Goal: Find specific page/section: Find specific page/section

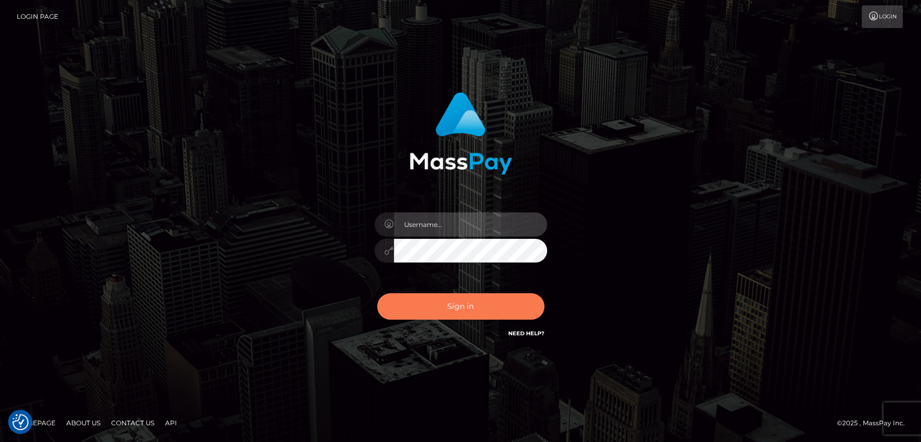
type input "[DOMAIN_NAME]"
click at [462, 311] on button "Sign in" at bounding box center [460, 306] width 167 height 26
type input "[DOMAIN_NAME]"
click at [413, 310] on button "Sign in" at bounding box center [460, 306] width 167 height 26
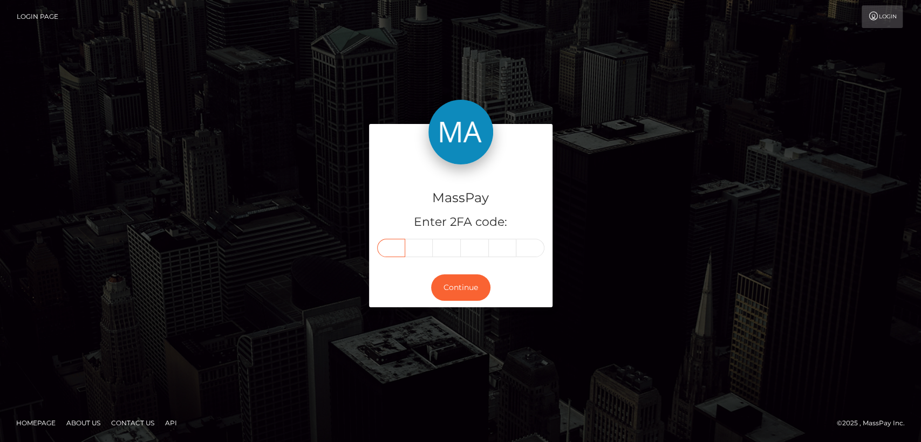
click at [393, 252] on input "text" at bounding box center [391, 248] width 28 height 18
paste input "8"
type input "8"
type input "1"
type input "0"
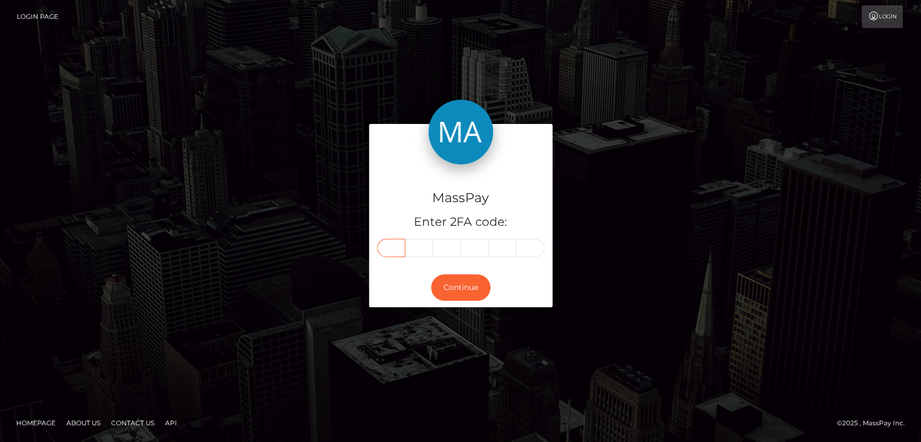
type input "9"
type input "4"
type input "3"
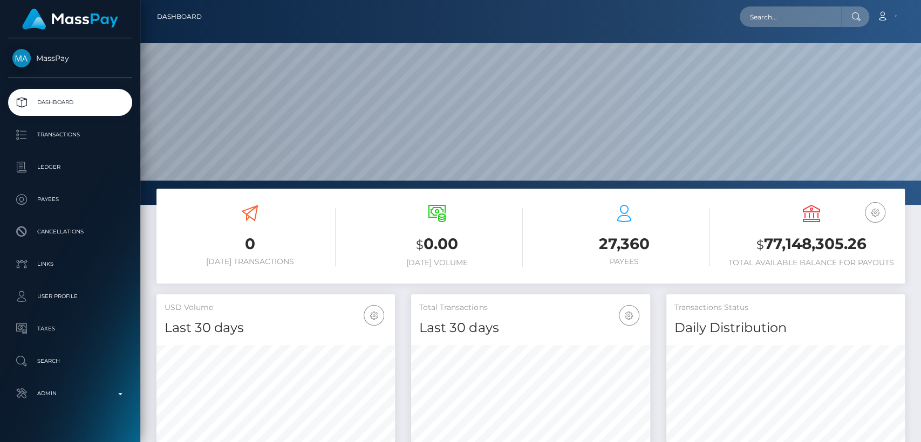
scroll to position [190, 238]
click at [771, 16] on input "text" at bounding box center [789, 16] width 101 height 20
paste input "buttonmaria9@gmail.com"
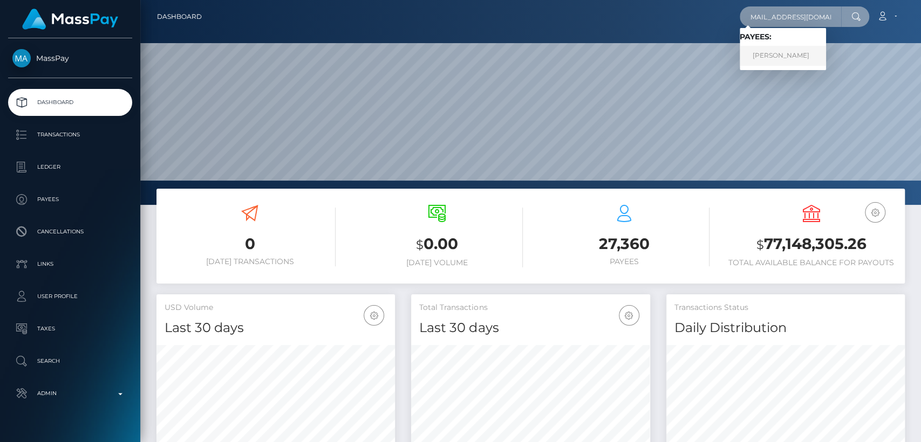
type input "buttonmaria9@gmail.com"
click at [764, 50] on link "maria rose button" at bounding box center [782, 56] width 86 height 20
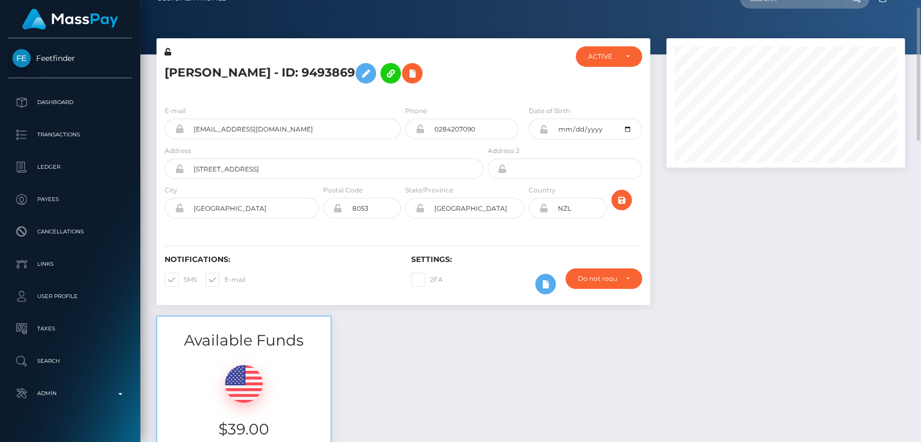
scroll to position [22, 0]
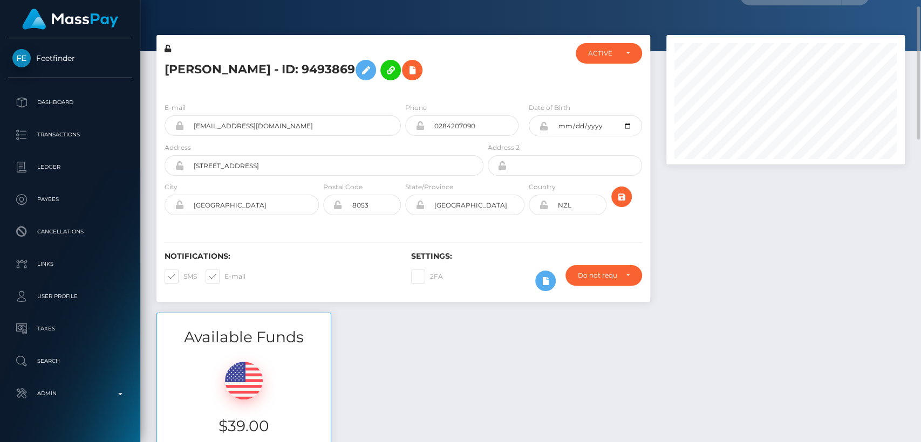
click at [177, 71] on h5 "maria rose button - ID: 9493869" at bounding box center [320, 69] width 313 height 31
copy h5 "maria"
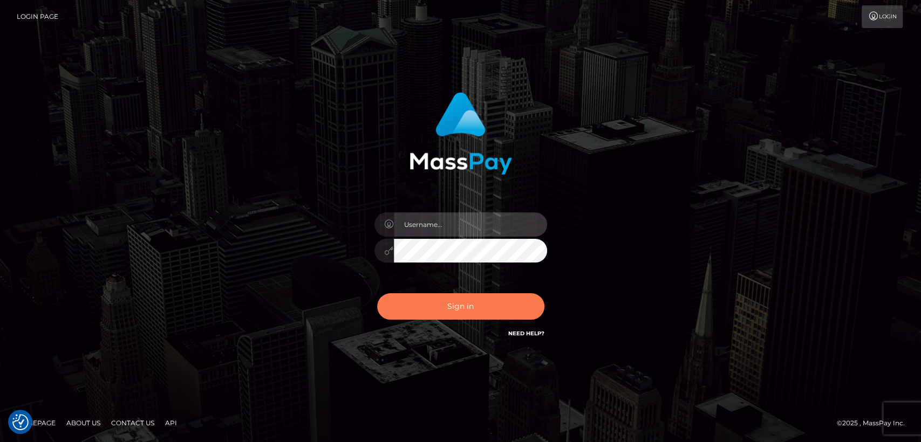
type input "nt.es"
click at [424, 303] on button "Sign in" at bounding box center [460, 306] width 167 height 26
type input "nt.es"
click at [424, 303] on button "Sign in" at bounding box center [460, 306] width 167 height 26
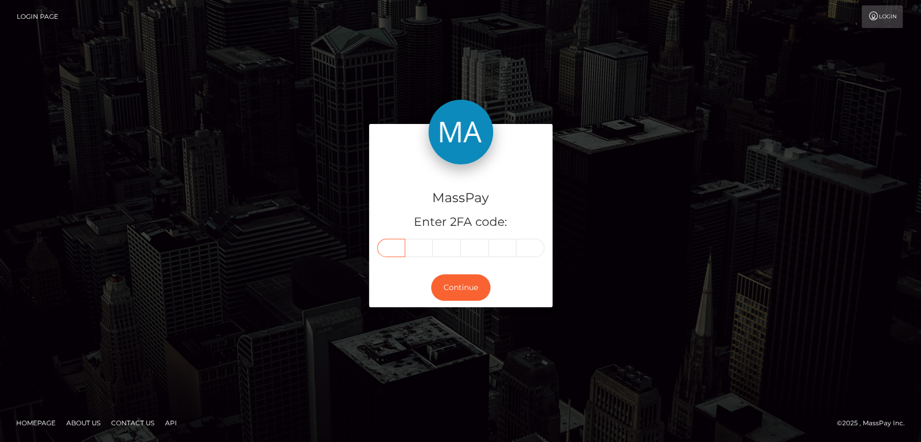
click at [393, 241] on input "text" at bounding box center [391, 248] width 28 height 18
paste input "7"
type input "7"
type input "8"
type input "0"
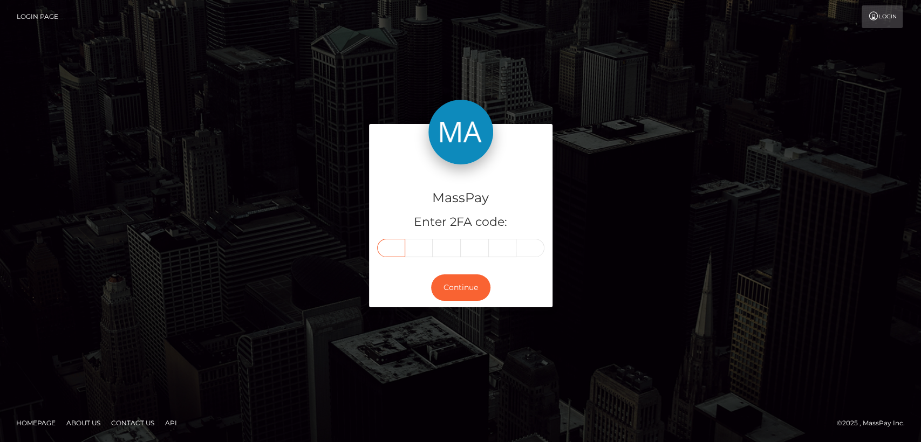
type input "1"
type input "7"
type input "1"
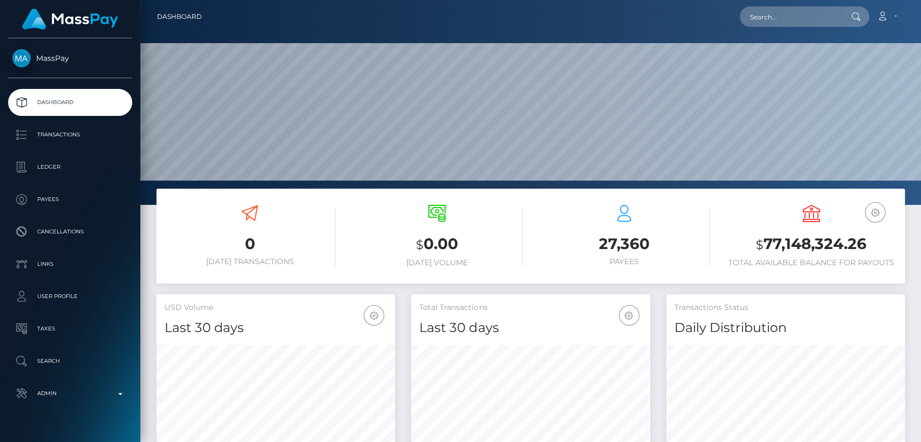
scroll to position [190, 238]
click at [759, 15] on input "text" at bounding box center [789, 16] width 101 height 20
paste input "mia.meow.123@protonmail.com"
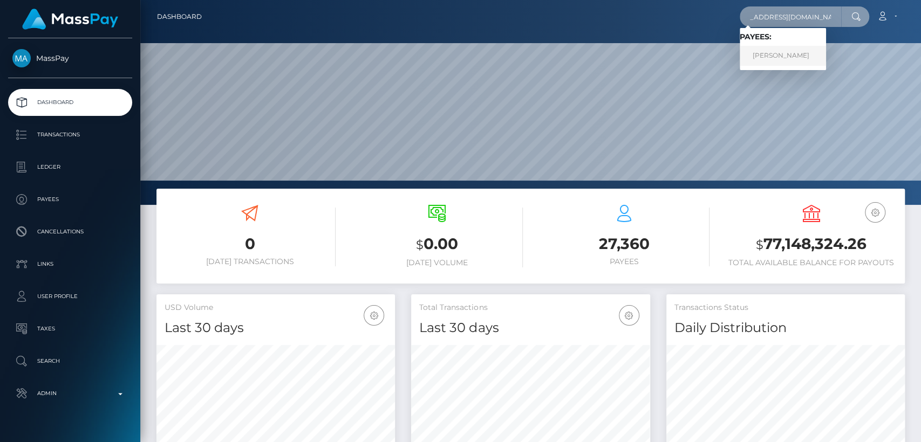
type input "mia.meow.123@protonmail.com"
click at [782, 56] on link "JELENA VILIČ" at bounding box center [782, 56] width 86 height 20
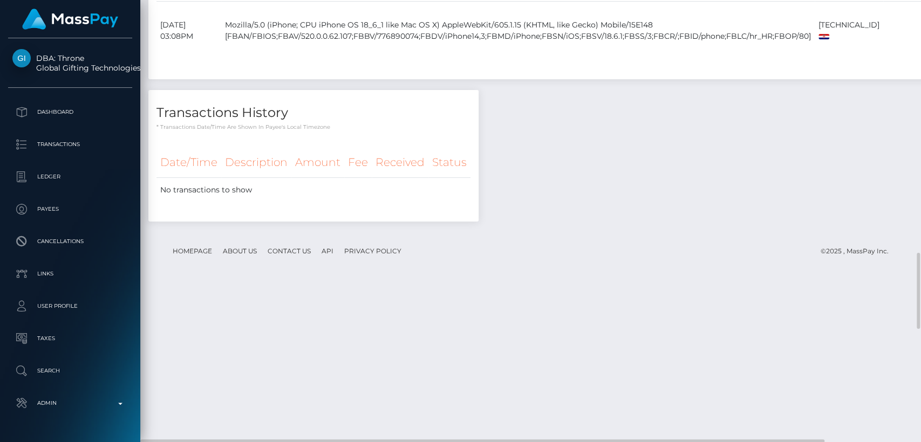
scroll to position [1456, 0]
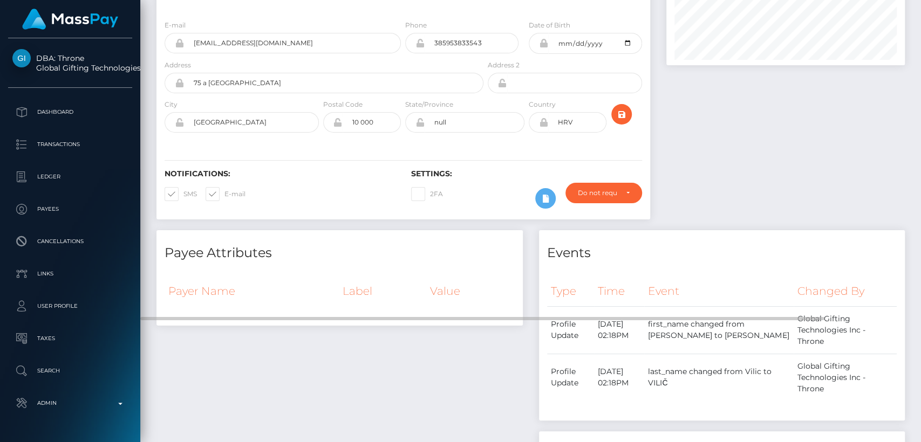
scroll to position [0, 0]
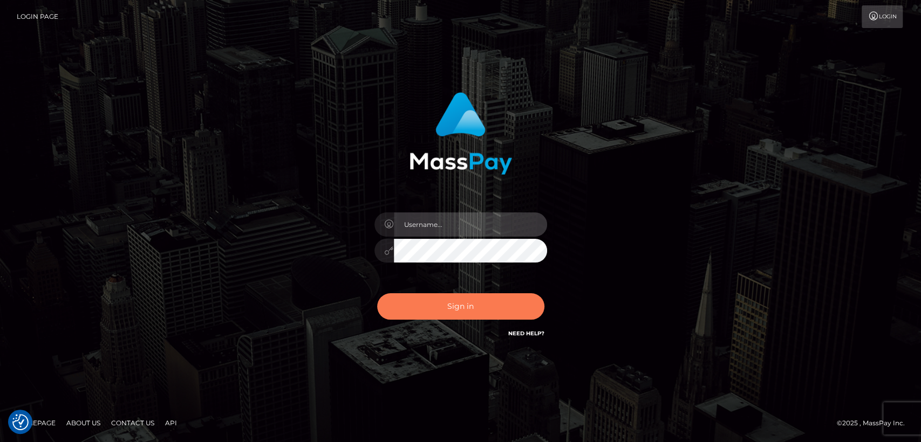
type input "nt.es"
click at [418, 293] on button "Sign in" at bounding box center [460, 306] width 167 height 26
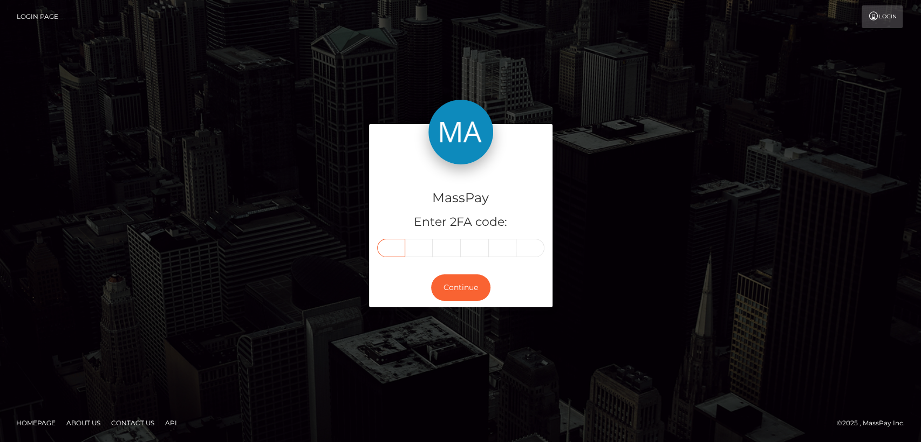
click at [395, 245] on input "text" at bounding box center [391, 248] width 28 height 18
paste input "9"
type input "9"
type input "0"
type input "9"
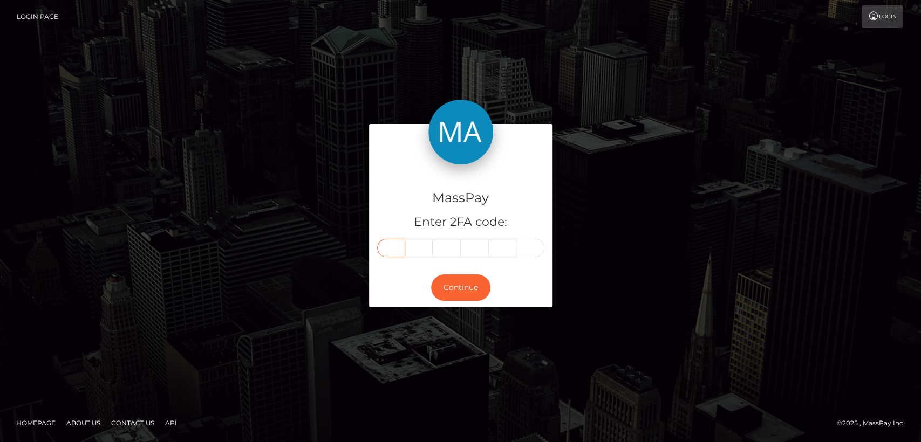
type input "8"
type input "2"
type input "5"
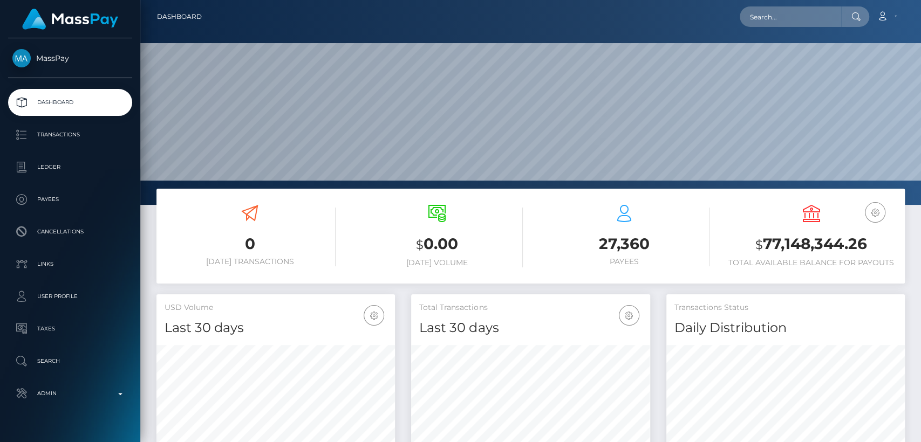
scroll to position [190, 238]
click at [798, 21] on input "text" at bounding box center [789, 16] width 101 height 20
paste input "lopinas77@gmail.com"
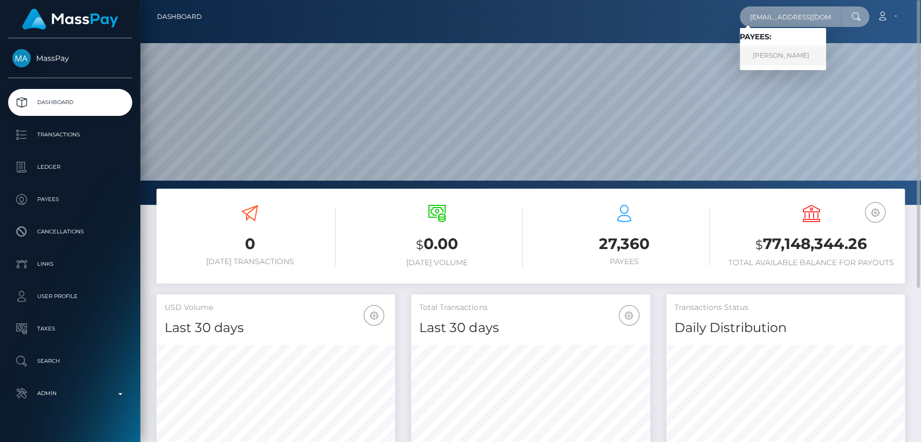
type input "lopinas77@gmail.com"
click at [782, 52] on link "MANTAS SALKAUSKAS" at bounding box center [782, 56] width 86 height 20
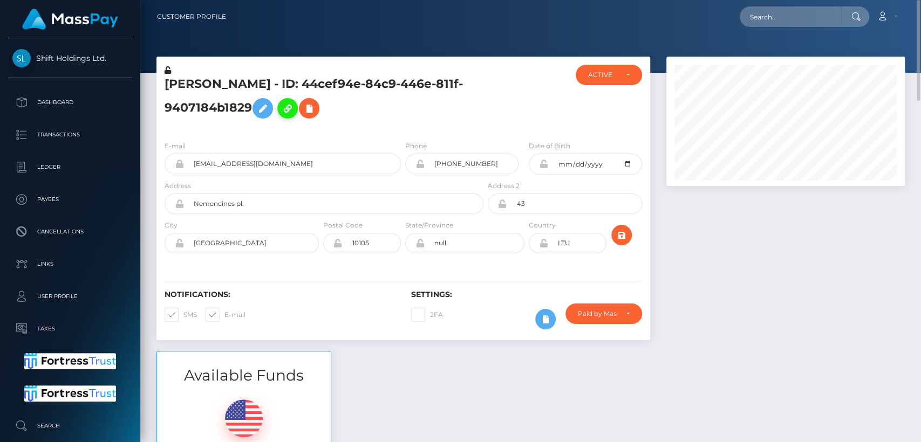
click at [294, 112] on icon at bounding box center [287, 108] width 13 height 13
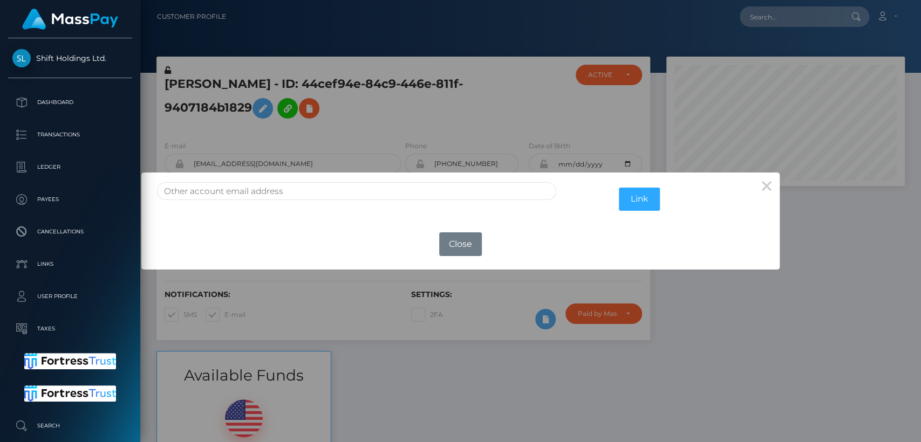
click at [382, 181] on div "Link" at bounding box center [460, 196] width 638 height 46
click at [380, 187] on input "text" at bounding box center [356, 191] width 399 height 18
click at [764, 190] on button "×" at bounding box center [766, 186] width 26 height 26
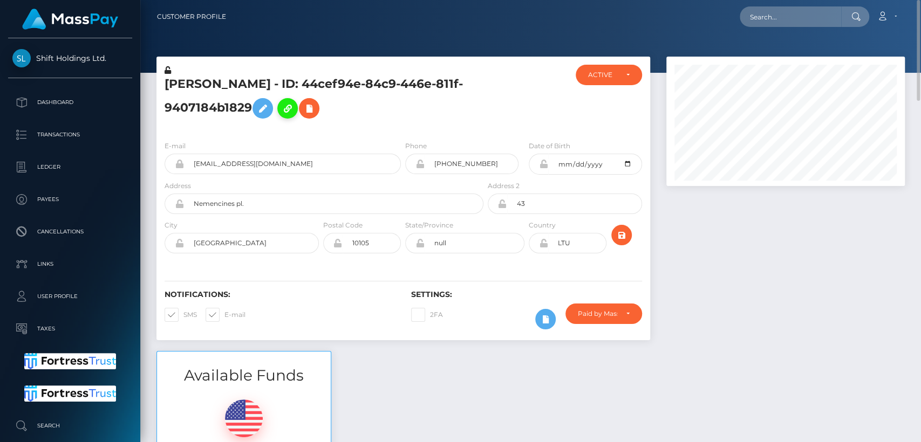
click at [294, 113] on icon at bounding box center [287, 108] width 13 height 13
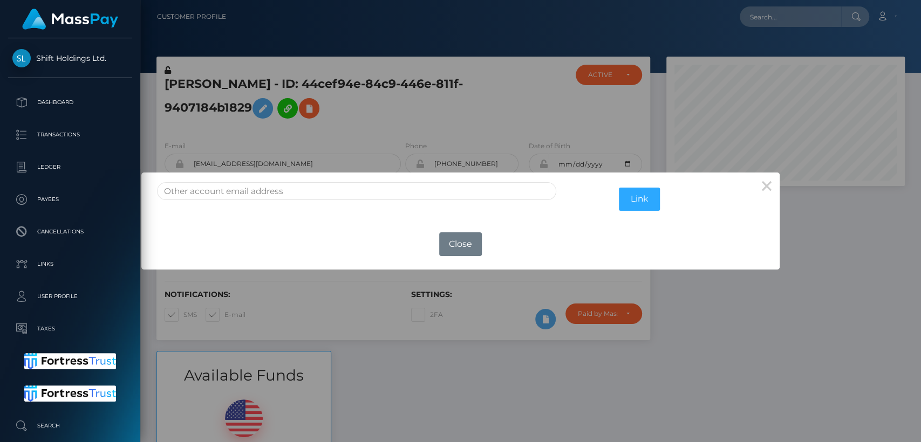
click at [490, 135] on div "× Link OK No Close" at bounding box center [460, 221] width 921 height 442
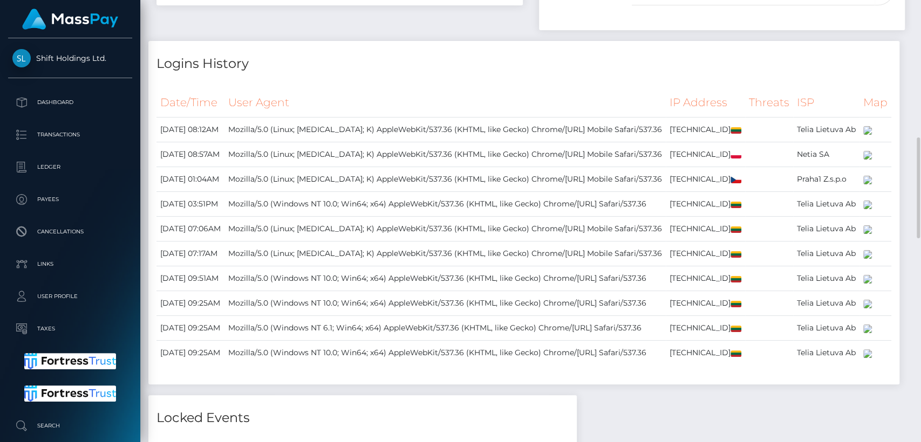
scroll to position [400, 0]
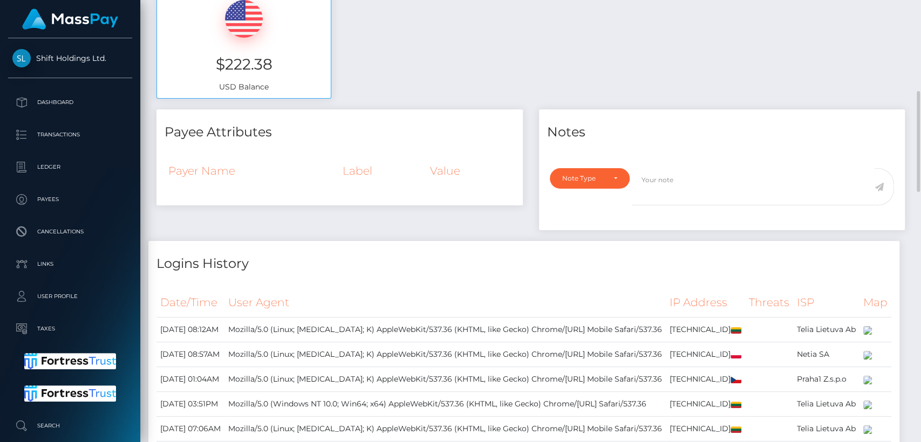
click at [510, 278] on div "Logins History Date/Time User Agent IP Address Threats ISP Map" at bounding box center [523, 413] width 751 height 344
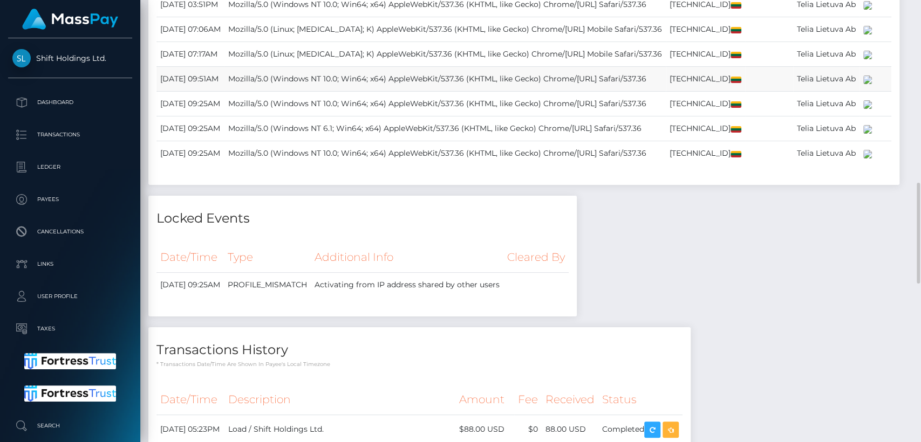
scroll to position [0, 0]
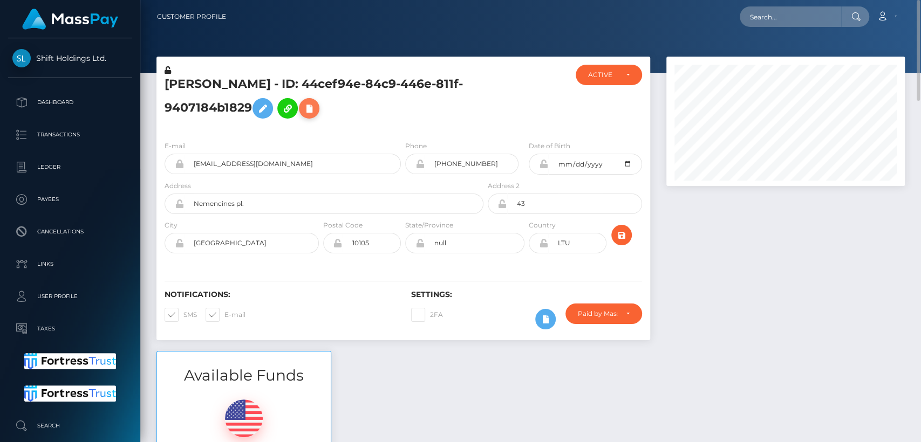
click at [315, 109] on icon at bounding box center [309, 108] width 13 height 13
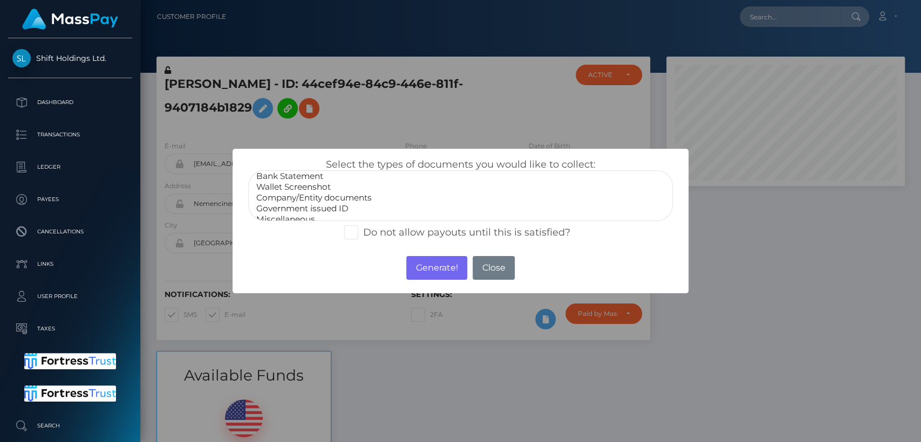
scroll to position [21, 0]
select select "Government issued ID"
click at [314, 200] on option "Government issued ID" at bounding box center [460, 201] width 410 height 11
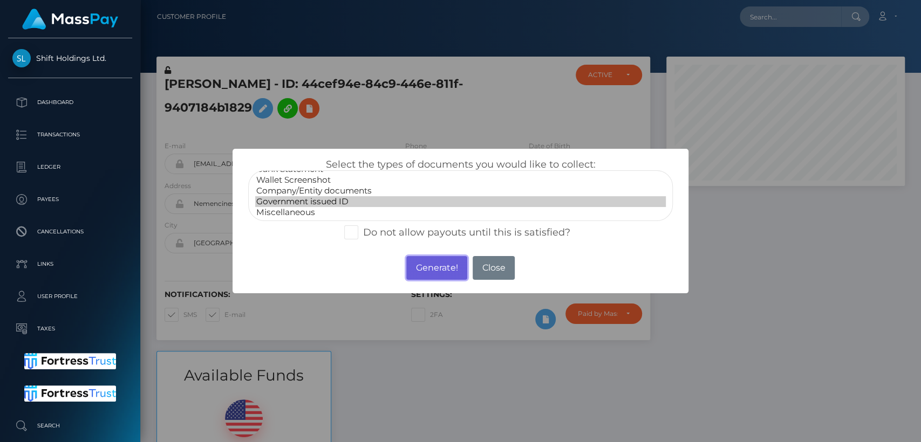
click at [421, 266] on button "Generate!" at bounding box center [436, 268] width 61 height 24
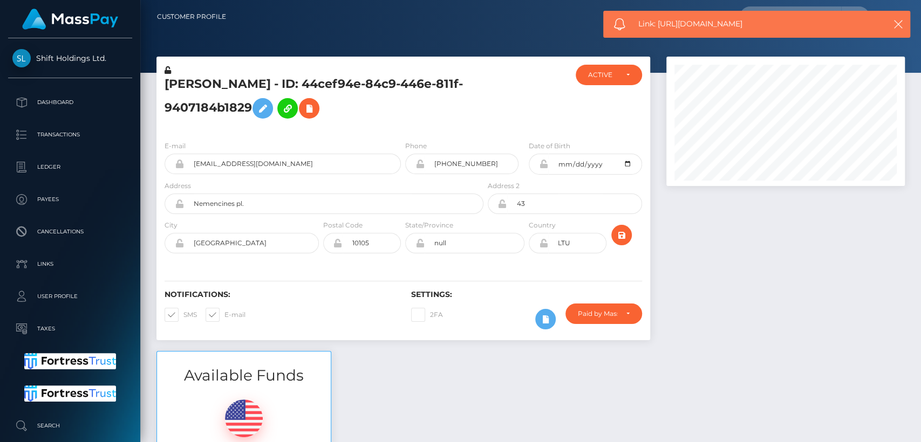
click at [729, 25] on span "Link: https://l.maspay.io/8g6PT" at bounding box center [754, 23] width 232 height 11
copy span "Link: https://l.maspay.io/8g6PT"
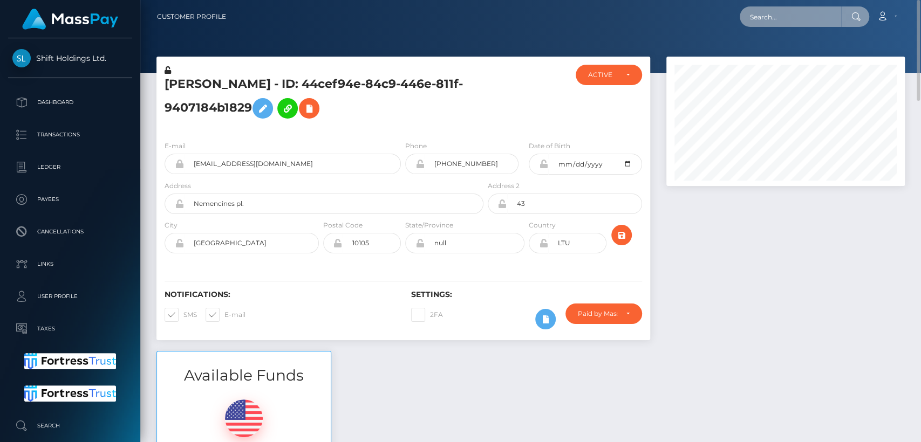
paste input "dreamscommunitysas@gmail.com"
type input "dreamscommunitysas@gmail.com"
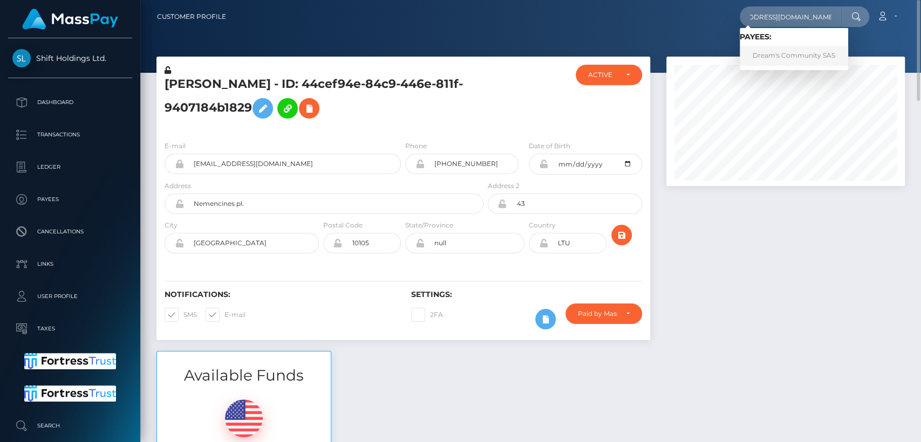
click at [777, 51] on link "Dream's Community SAS" at bounding box center [793, 56] width 108 height 20
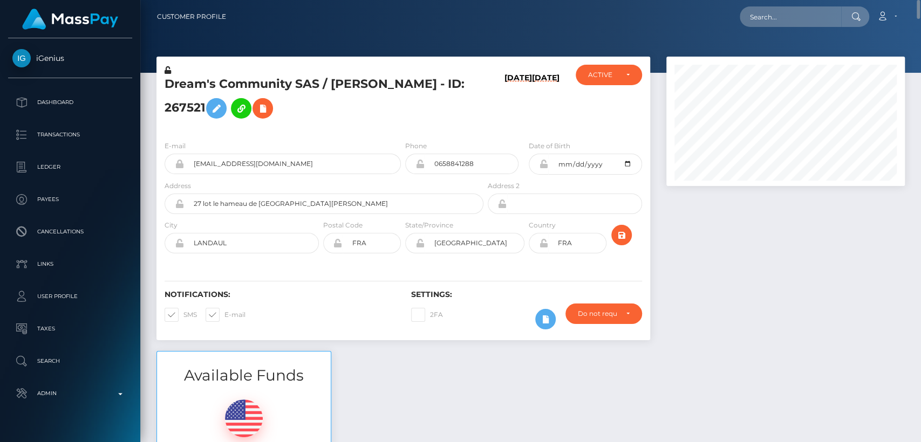
click at [629, 63] on div "Dream's Community SAS / Adeline Le Harzic - ID: 267521 05/01/25 08/09/24 DEACTI…" at bounding box center [402, 95] width 493 height 76
click at [626, 88] on div "ACTIVE DEACTIVE CLOSED ACTIVE" at bounding box center [608, 98] width 82 height 67
click at [634, 80] on div "ACTIVE" at bounding box center [608, 75] width 66 height 20
click at [551, 122] on h6 "08/09/24" at bounding box center [546, 100] width 28 height 54
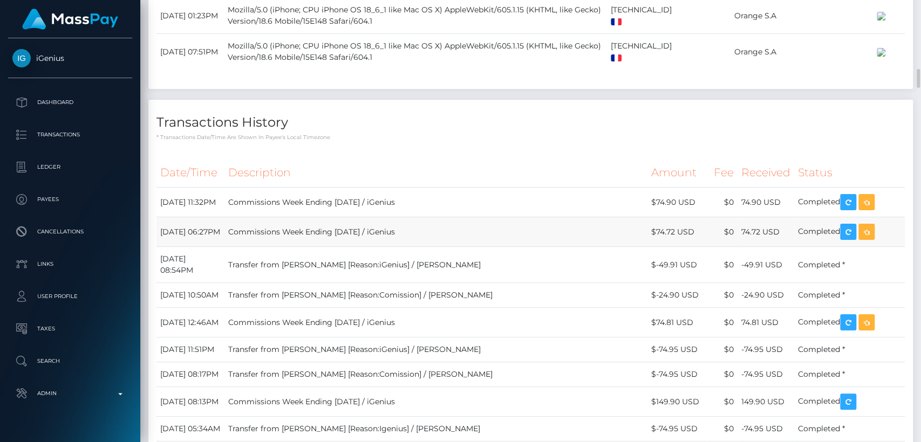
scroll to position [1799, 0]
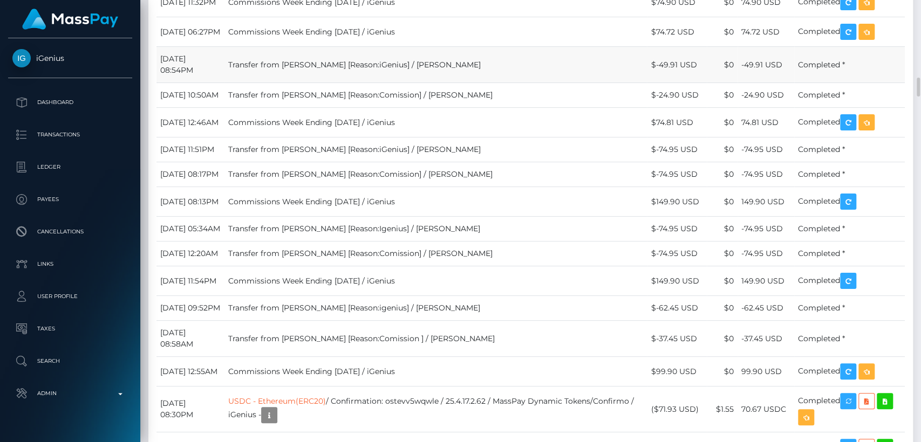
drag, startPoint x: 485, startPoint y: 215, endPoint x: 415, endPoint y: 210, distance: 70.3
click at [415, 83] on td "Transfer from Adeline [Reason:iGenius] / Adeline Le Harzic" at bounding box center [435, 65] width 422 height 36
copy td "Adeline Le Harzic"
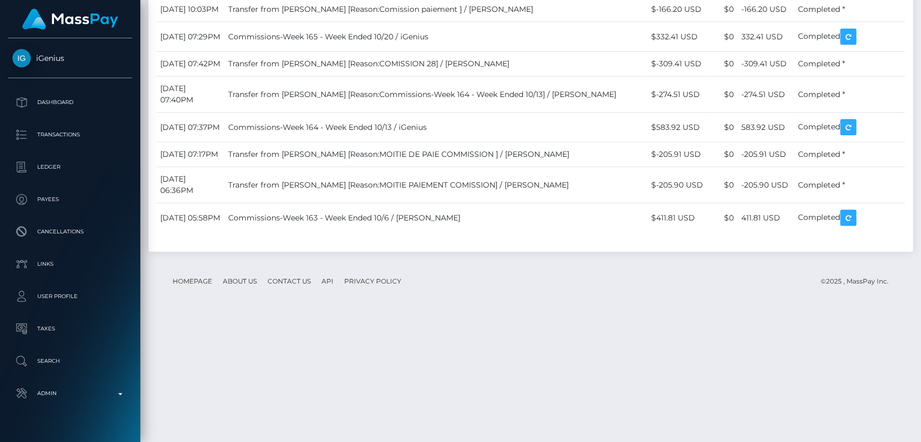
scroll to position [9806, 0]
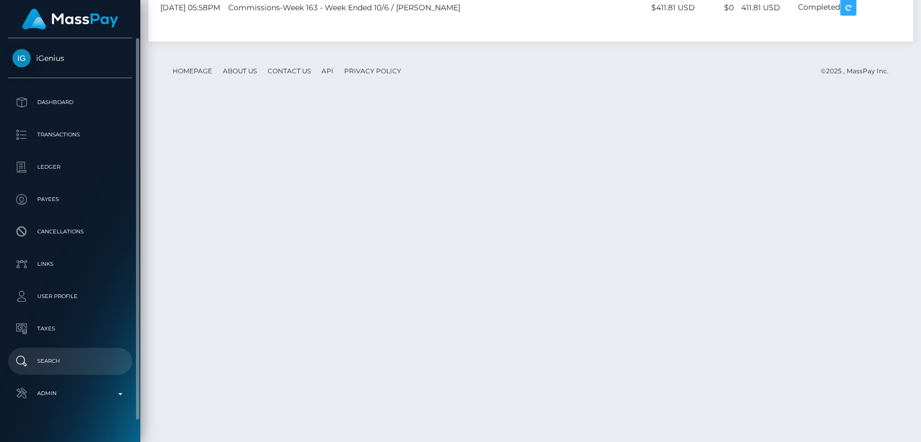
click at [56, 349] on link "Search" at bounding box center [70, 361] width 124 height 27
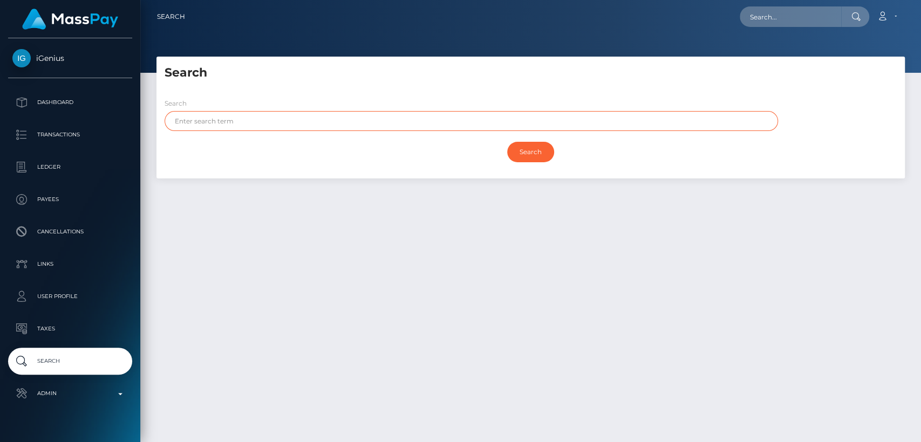
click at [211, 125] on input "text" at bounding box center [470, 121] width 613 height 20
paste input "Adeline Le Harzic"
drag, startPoint x: 243, startPoint y: 120, endPoint x: 201, endPoint y: 120, distance: 42.6
click at [201, 120] on input "Adeline Le Harzic" at bounding box center [470, 121] width 613 height 20
click at [267, 114] on input "Adeline Le Harzic" at bounding box center [470, 121] width 613 height 20
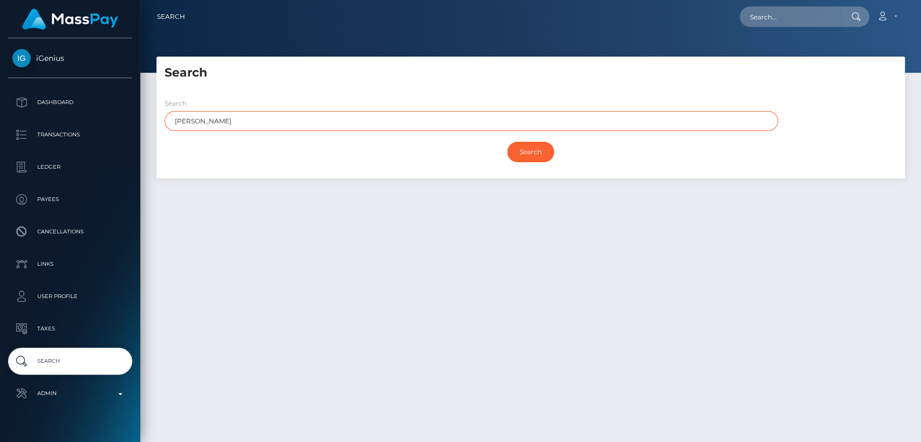
drag, startPoint x: 246, startPoint y: 122, endPoint x: 204, endPoint y: 119, distance: 42.2
click at [204, 119] on input "Adeline Le Harzic" at bounding box center [470, 121] width 613 height 20
type input "Adeline"
click at [507, 142] on input "Search" at bounding box center [530, 152] width 47 height 20
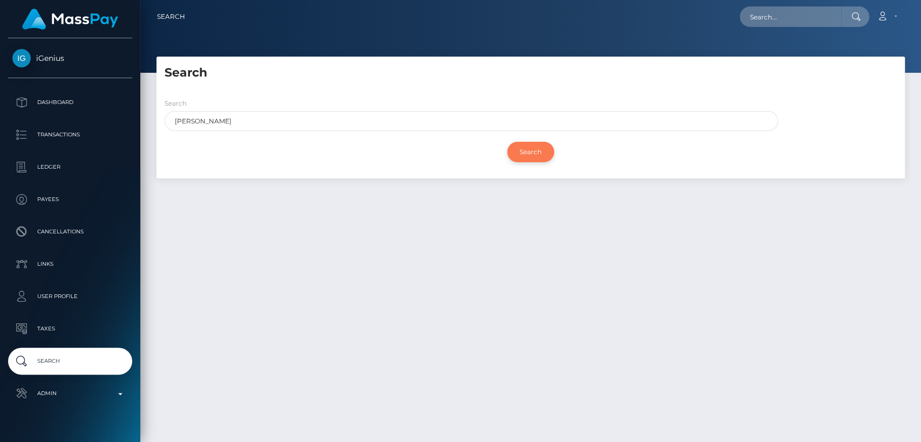
click at [520, 153] on input "Search" at bounding box center [530, 152] width 47 height 20
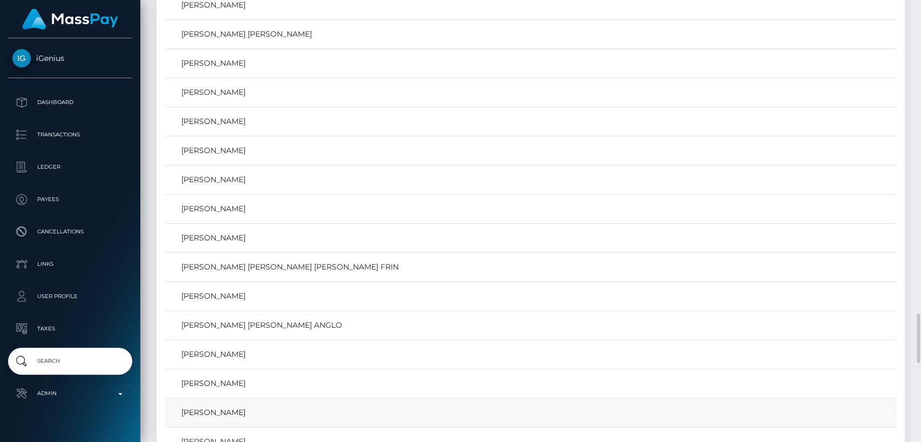
scroll to position [2999, 0]
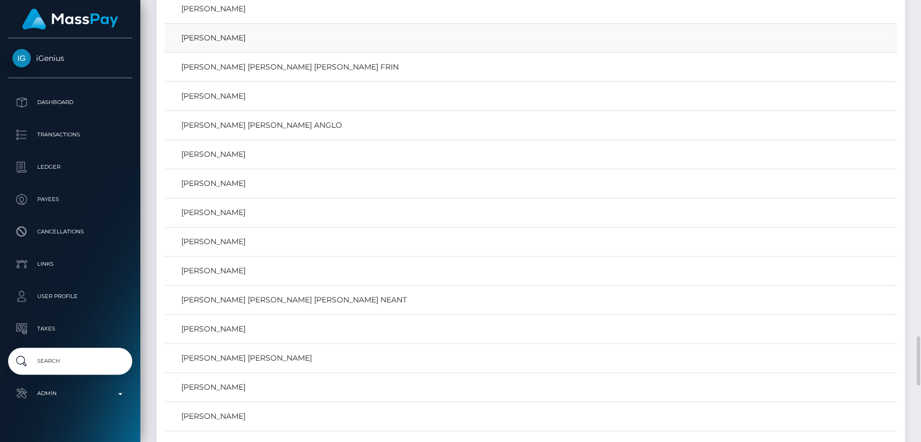
click at [207, 31] on link "Adeline Le Harzic" at bounding box center [530, 38] width 724 height 16
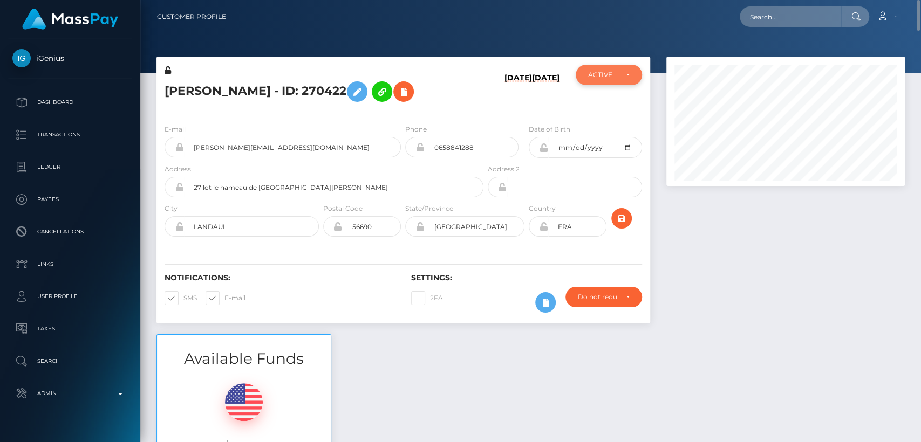
click at [639, 73] on div "ACTIVE" at bounding box center [608, 75] width 66 height 20
click at [491, 118] on div "E-mail [PERSON_NAME][EMAIL_ADDRESS][DOMAIN_NAME] Phone Address" at bounding box center [402, 181] width 493 height 132
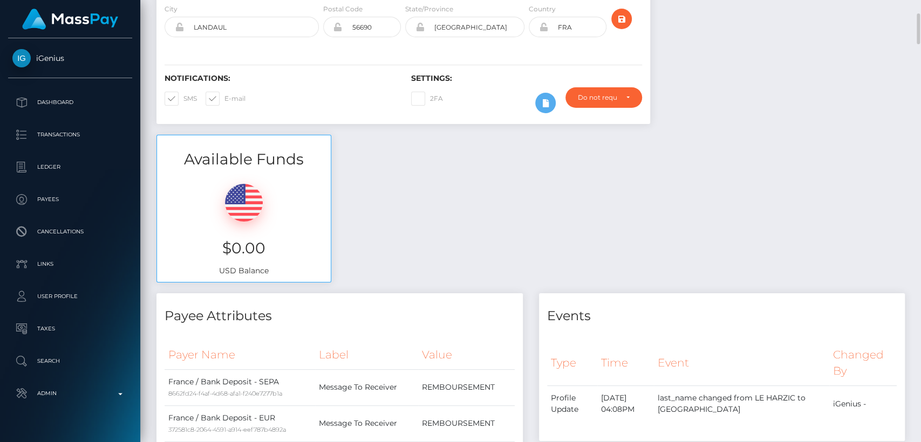
scroll to position [0, 0]
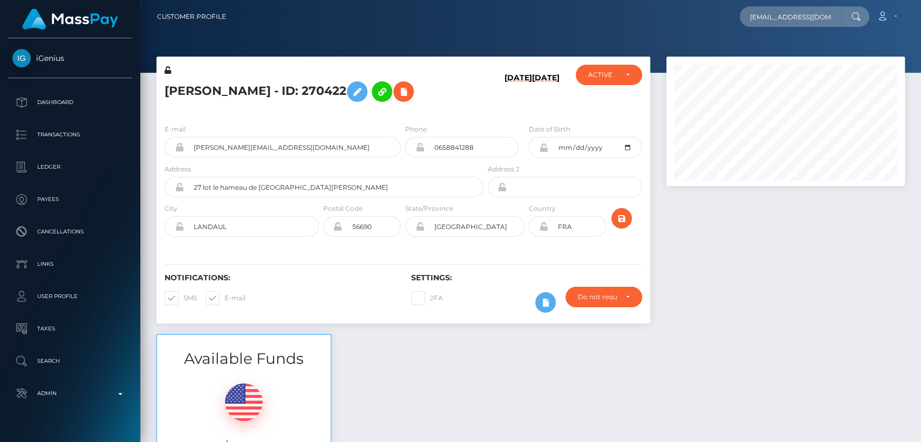
scroll to position [0, 34]
type input "dreamscommunitysas@gmail.com"
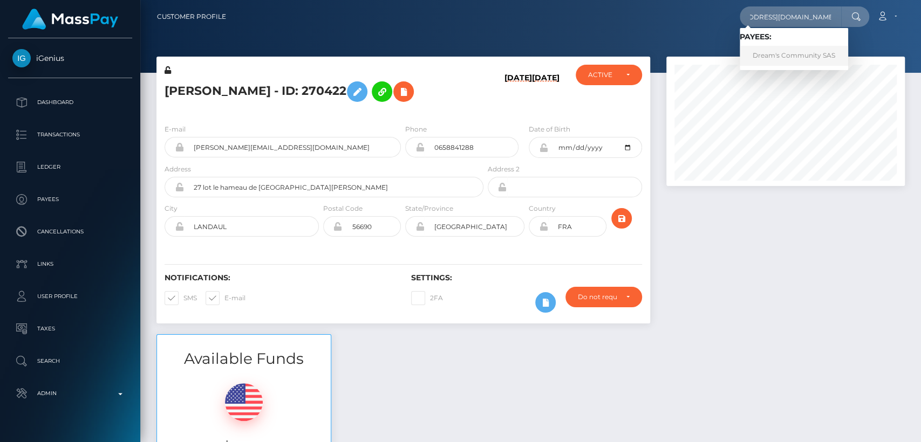
click at [769, 60] on link "Dream's Community SAS" at bounding box center [793, 56] width 108 height 20
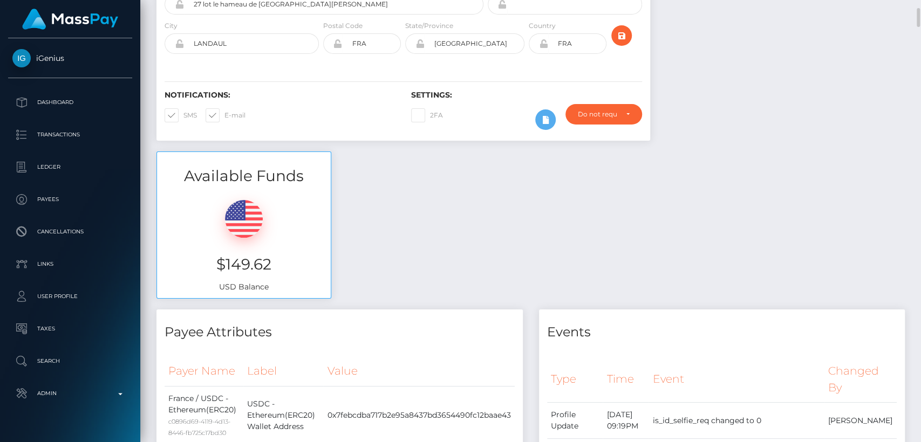
scroll to position [400, 0]
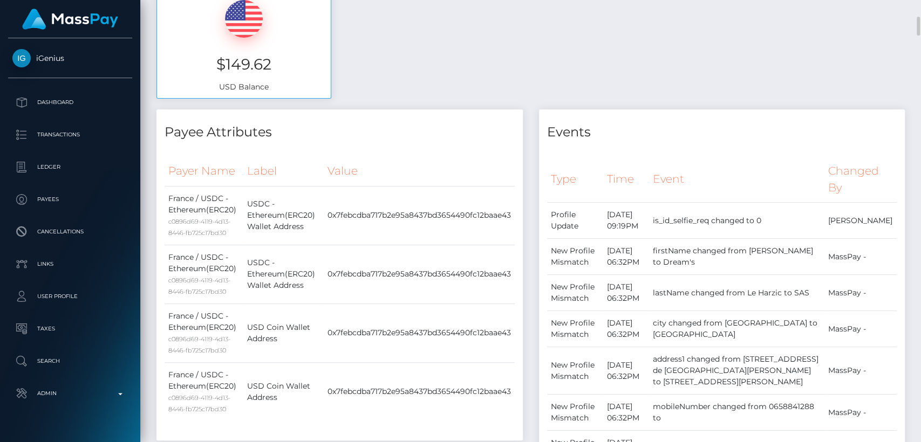
click at [728, 142] on div "Events Type Time Event Changed By" at bounding box center [722, 399] width 366 height 580
click at [676, 149] on div "Type Time Event Changed By Profile Update" at bounding box center [722, 418] width 366 height 541
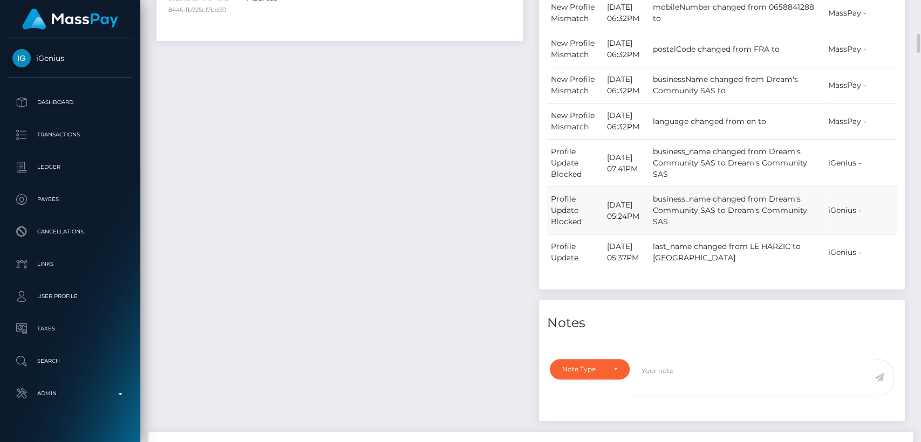
scroll to position [600, 0]
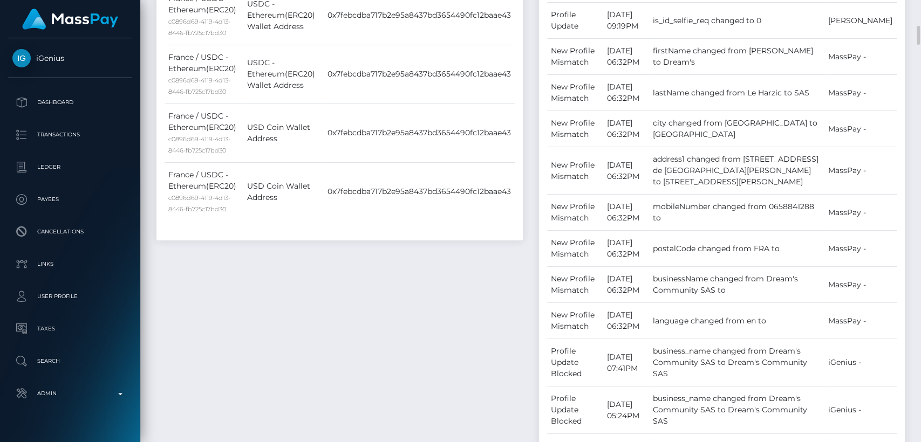
click at [460, 273] on div "Payee Attributes Payer Name Label Value France / USDC - Ethereum(ERC20) c0896d6…" at bounding box center [339, 270] width 382 height 722
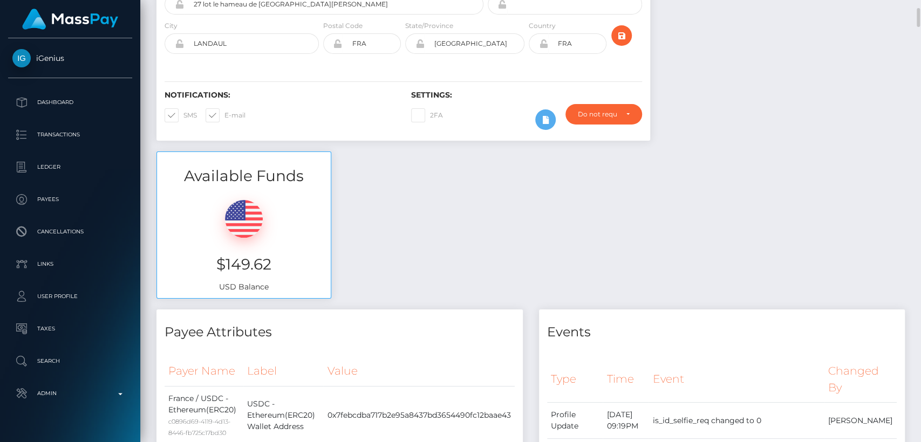
scroll to position [0, 0]
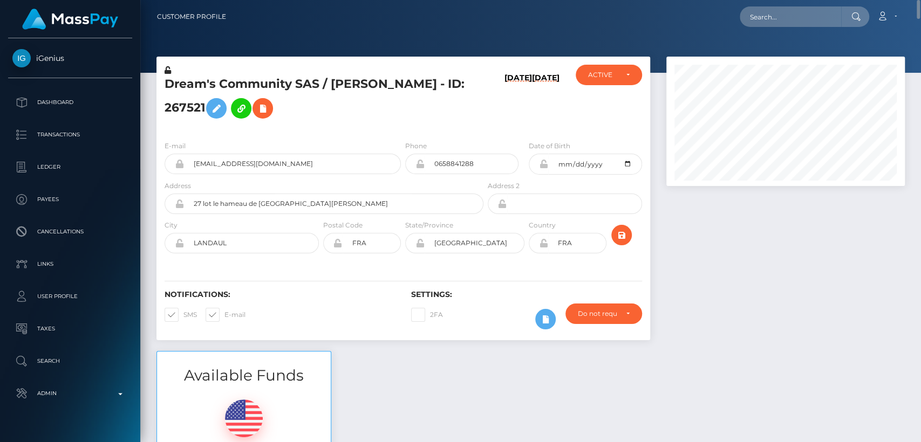
drag, startPoint x: 349, startPoint y: 118, endPoint x: 352, endPoint y: 95, distance: 22.8
click at [350, 118] on h5 "Dream's Community SAS / Adeline Le Harzic - ID: 267521" at bounding box center [320, 100] width 313 height 48
click at [351, 86] on h5 "Dream's Community SAS / Adeline Le Harzic - ID: 267521" at bounding box center [320, 100] width 313 height 48
click at [351, 85] on h5 "Dream's Community SAS / Adeline Le Harzic - ID: 267521" at bounding box center [320, 100] width 313 height 48
copy h5 "Adeline"
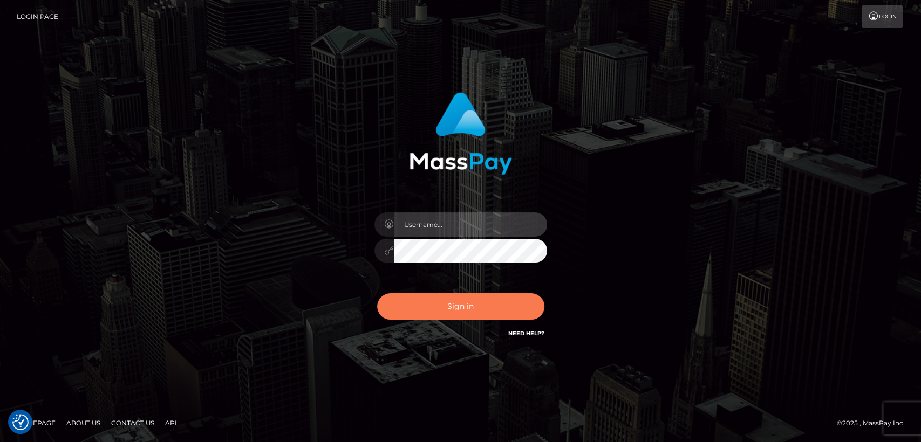
type input "[DOMAIN_NAME]"
click at [451, 300] on button "Sign in" at bounding box center [460, 306] width 167 height 26
type input "[DOMAIN_NAME]"
click at [506, 306] on button "Sign in" at bounding box center [460, 306] width 167 height 26
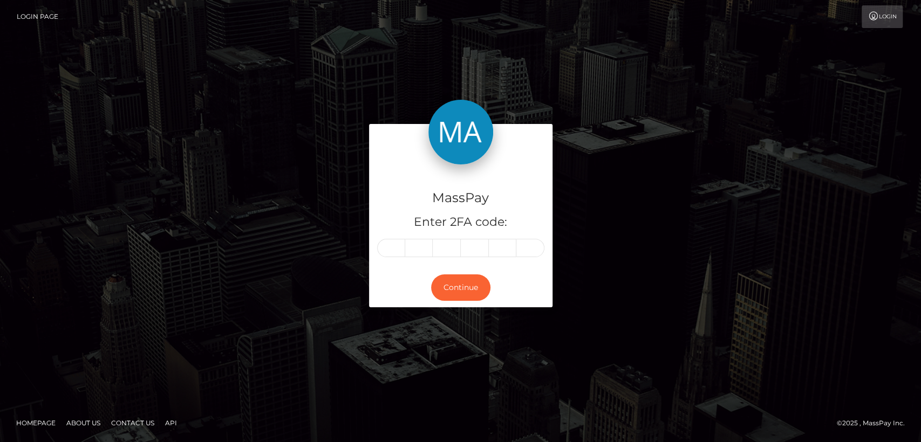
type input "4"
type input "7"
type input "3"
type input "0"
type input "3"
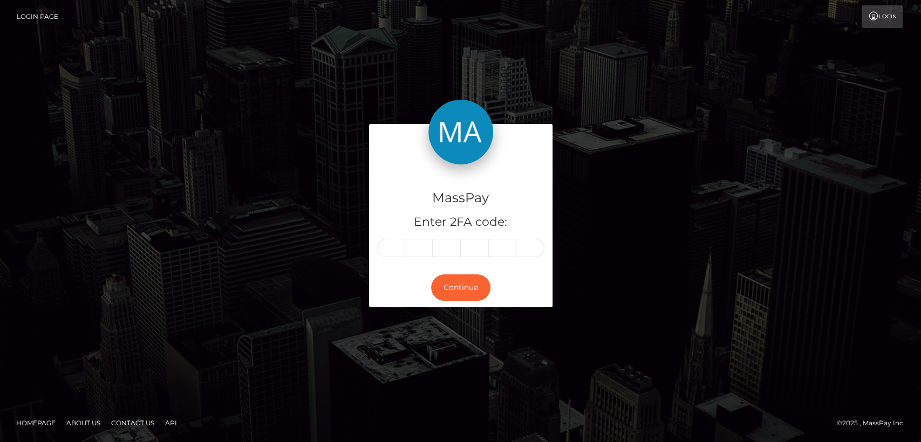
type input "6"
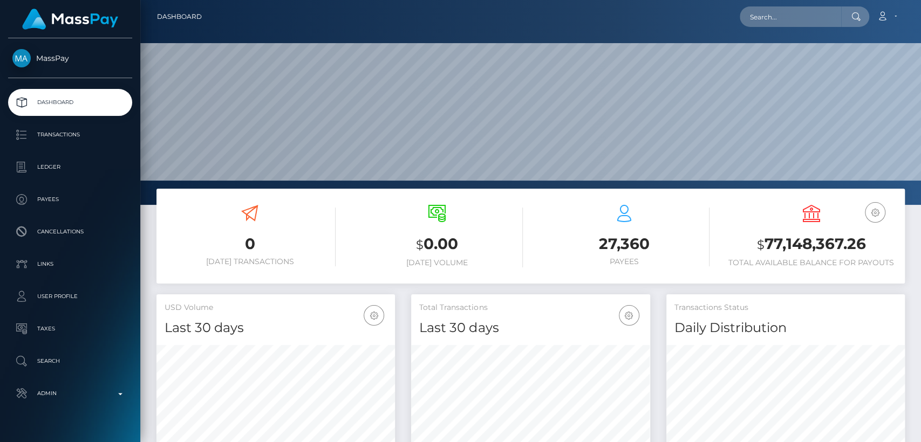
scroll to position [190, 238]
drag, startPoint x: 784, startPoint y: 16, endPoint x: 769, endPoint y: 17, distance: 15.6
click at [784, 16] on input "text" at bounding box center [789, 16] width 101 height 20
paste input "[EMAIL_ADDRESS][DOMAIN_NAME]"
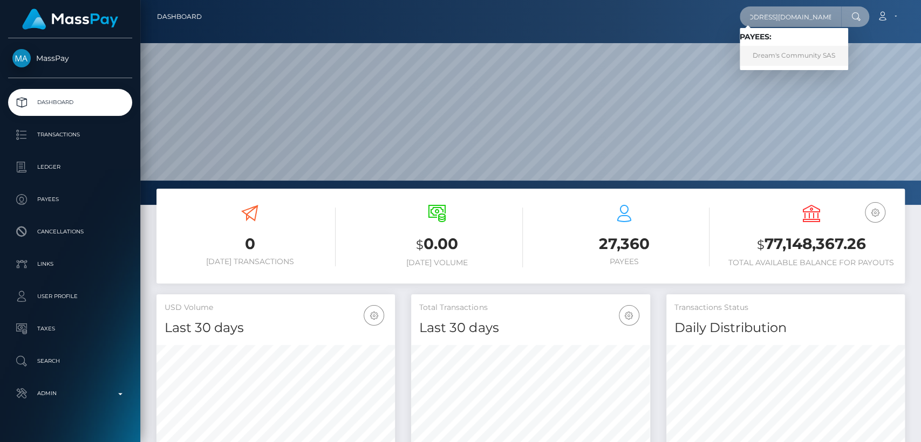
type input "[EMAIL_ADDRESS][DOMAIN_NAME]"
click at [791, 57] on link "Dream's Community SAS" at bounding box center [793, 56] width 108 height 20
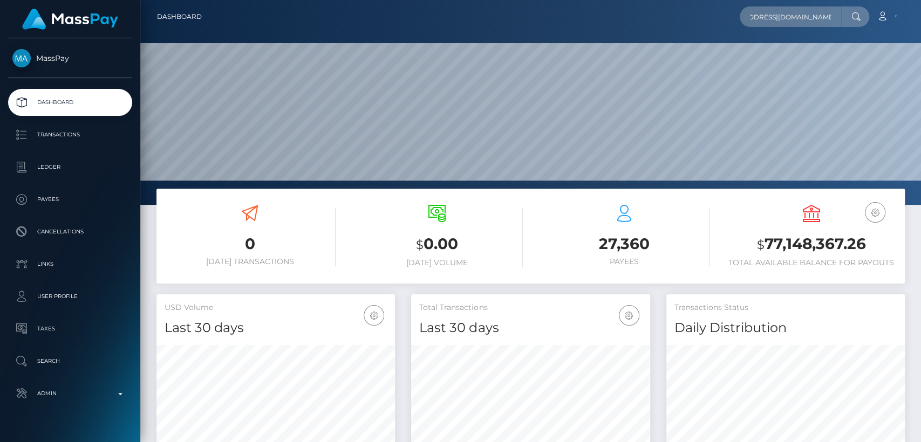
scroll to position [0, 0]
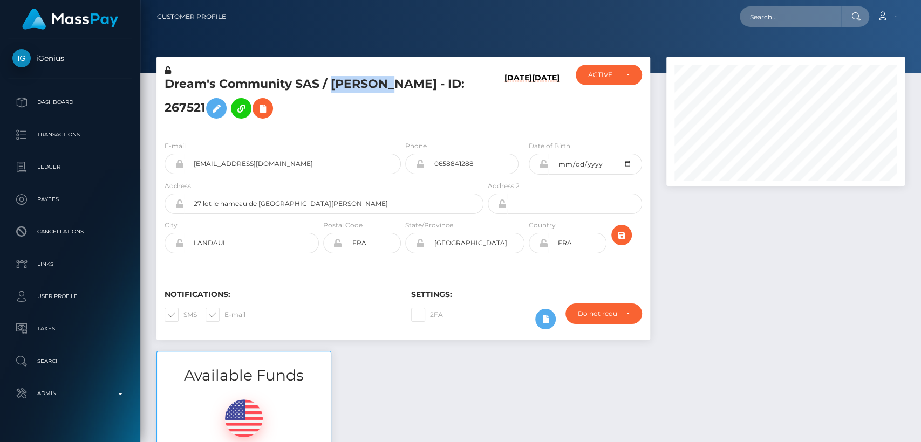
scroll to position [129, 238]
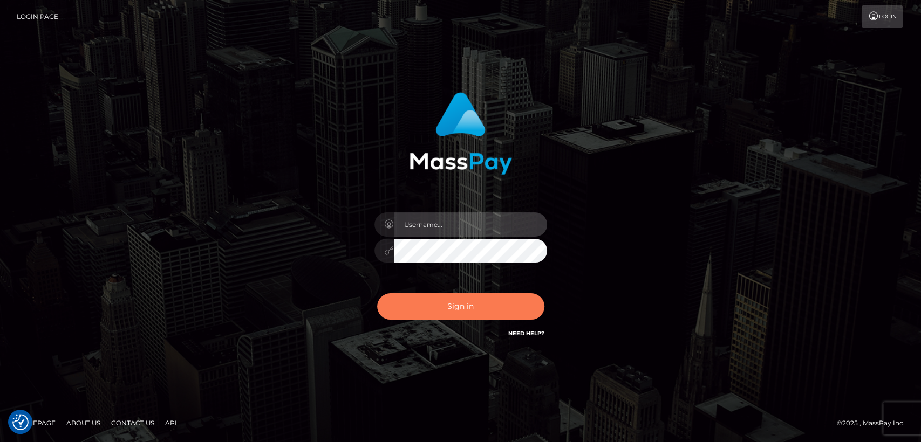
type input "nt.es"
click at [453, 299] on button "Sign in" at bounding box center [460, 306] width 167 height 26
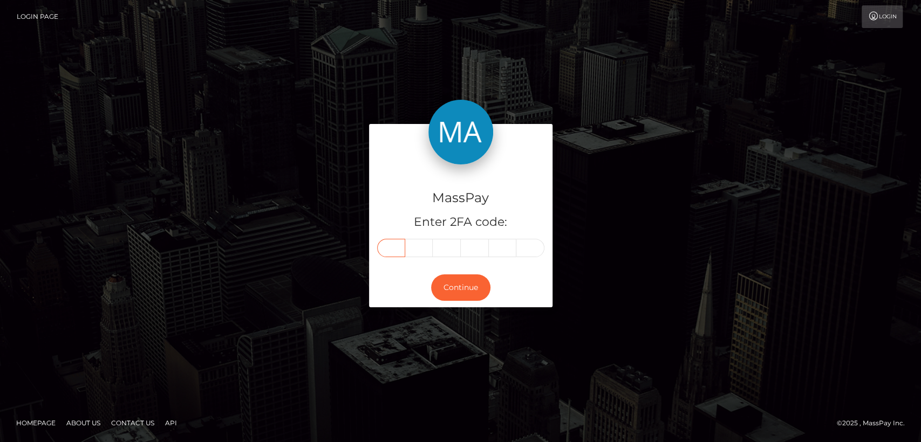
paste input "6"
type input "6"
type input "7"
type input "1"
type input "4"
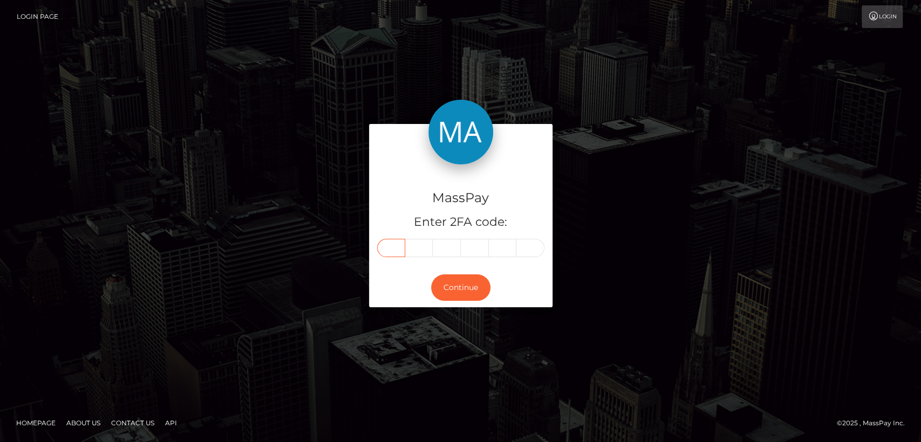
type input "8"
type input "6"
click at [454, 287] on button "Continue" at bounding box center [460, 288] width 59 height 26
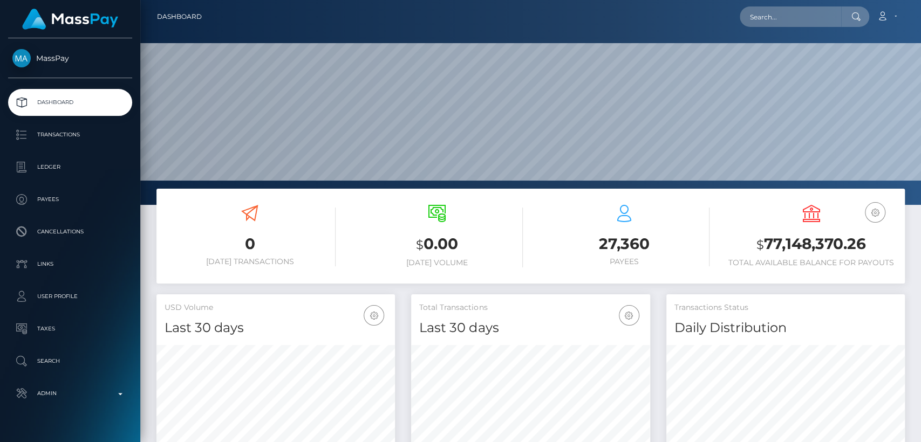
scroll to position [190, 238]
paste input "[EMAIL_ADDRESS][DOMAIN_NAME]"
type input "[EMAIL_ADDRESS][DOMAIN_NAME]"
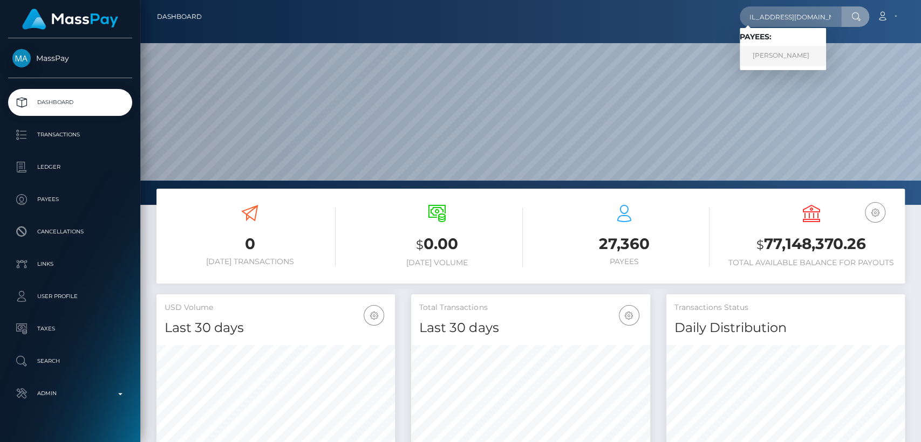
click at [786, 56] on link "[PERSON_NAME]" at bounding box center [782, 56] width 86 height 20
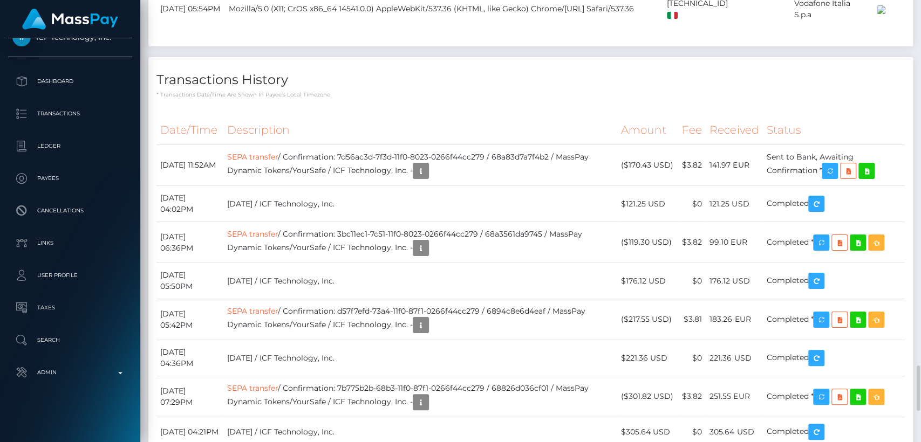
scroll to position [1599, 0]
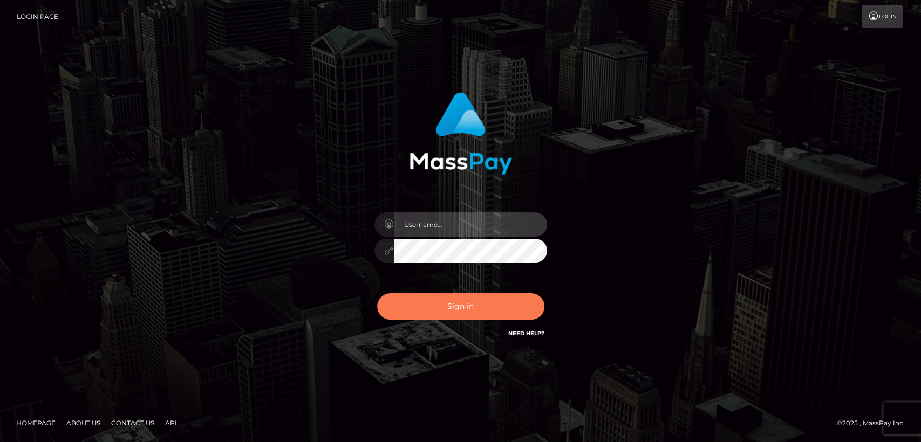
type input "[DOMAIN_NAME]"
click at [405, 297] on button "Sign in" at bounding box center [460, 306] width 167 height 26
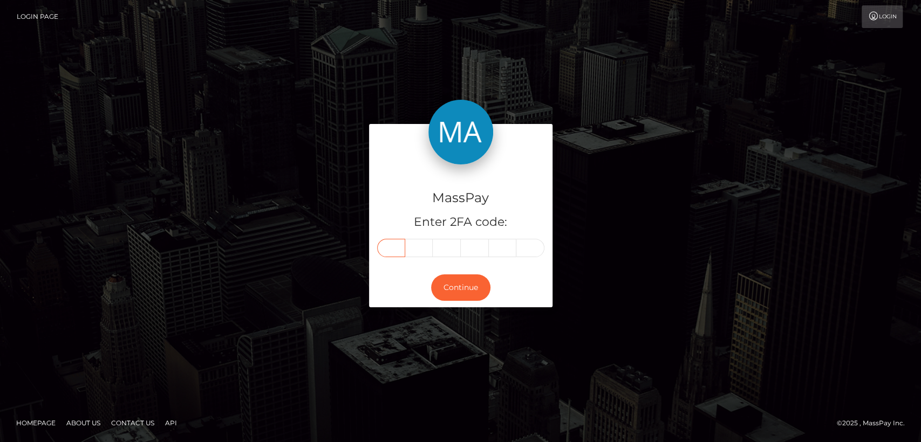
paste input "1"
type input "1"
type input "7"
type input "2"
type input "3"
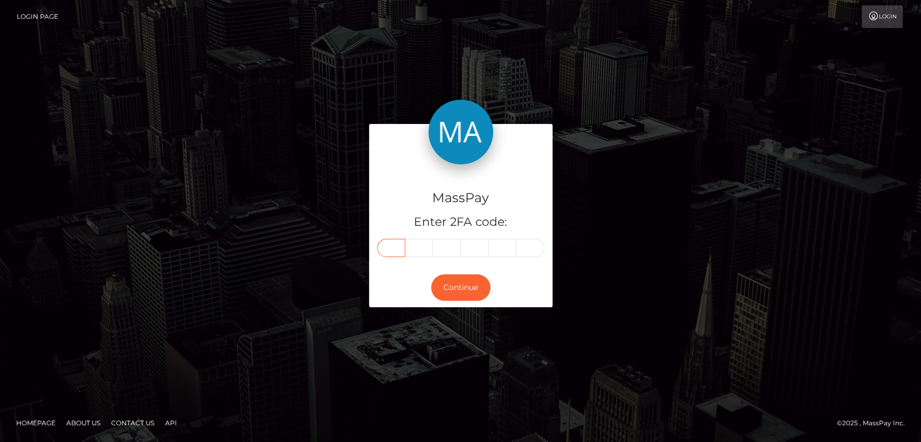
type input "3"
type input "1"
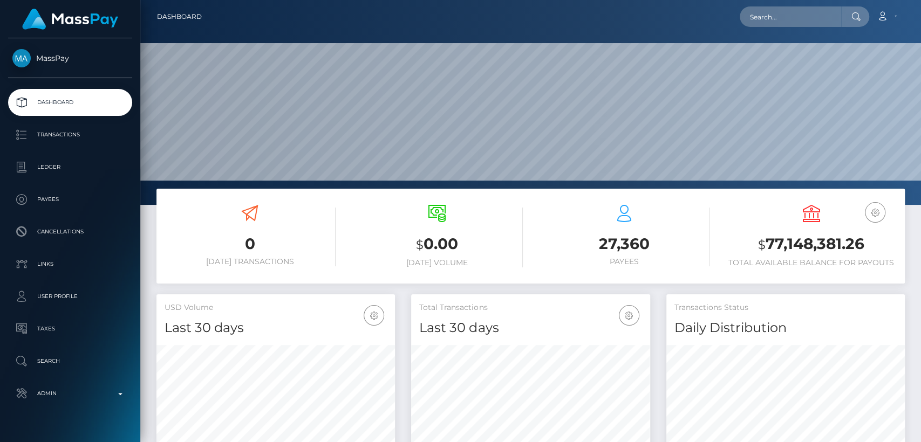
scroll to position [190, 238]
click at [831, 8] on input "text" at bounding box center [789, 16] width 101 height 20
paste input "[EMAIL_ADDRESS][DOMAIN_NAME]"
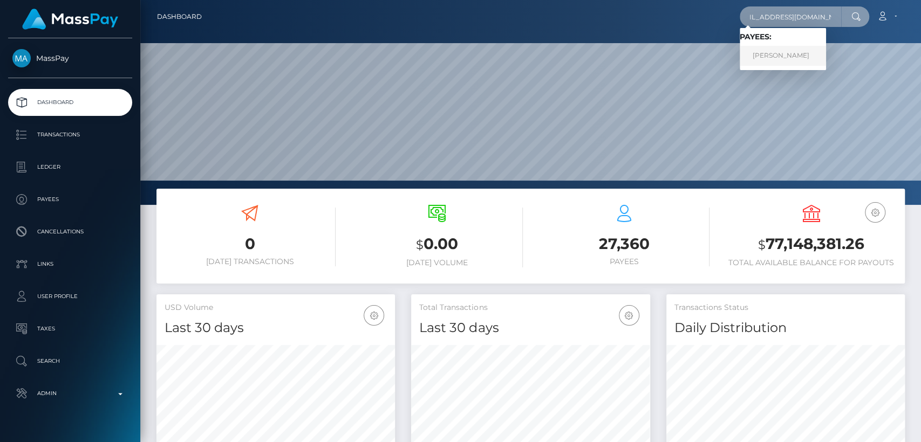
type input "[EMAIL_ADDRESS][DOMAIN_NAME]"
click at [798, 53] on link "Consuelo Pinato" at bounding box center [782, 56] width 86 height 20
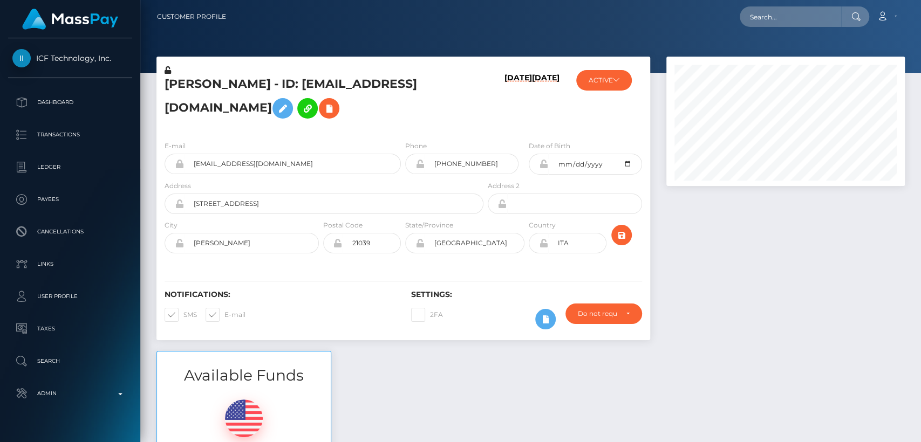
scroll to position [129, 238]
click at [809, 348] on div at bounding box center [785, 204] width 255 height 294
click at [200, 86] on h5 "Consuelo Pinato - ID: consuelopinato@hotmail.com" at bounding box center [320, 100] width 313 height 48
copy h5 "Consuelo"
